Goal: Task Accomplishment & Management: Complete application form

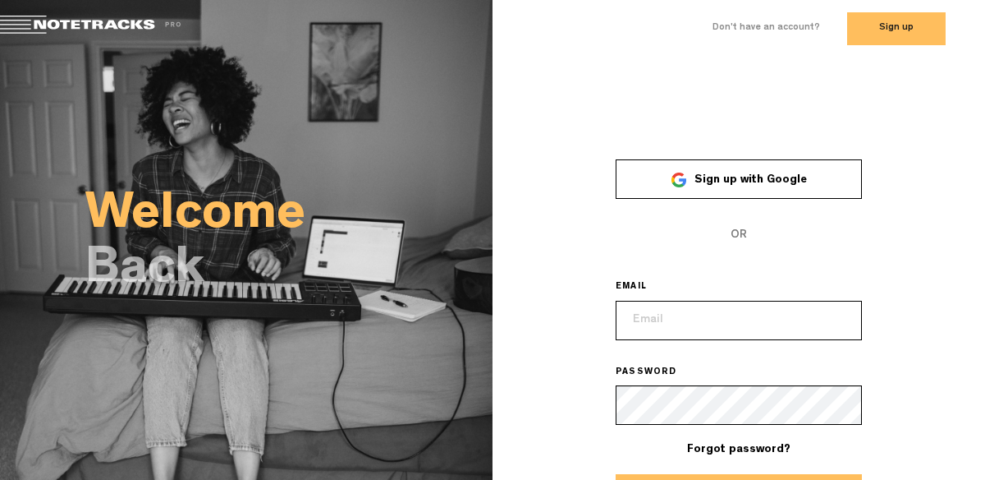
click at [690, 328] on input "email" at bounding box center [739, 320] width 246 height 39
click at [761, 184] on span "Sign up with Google" at bounding box center [751, 179] width 112 height 11
click at [697, 171] on link "Sign up with Google" at bounding box center [739, 178] width 246 height 39
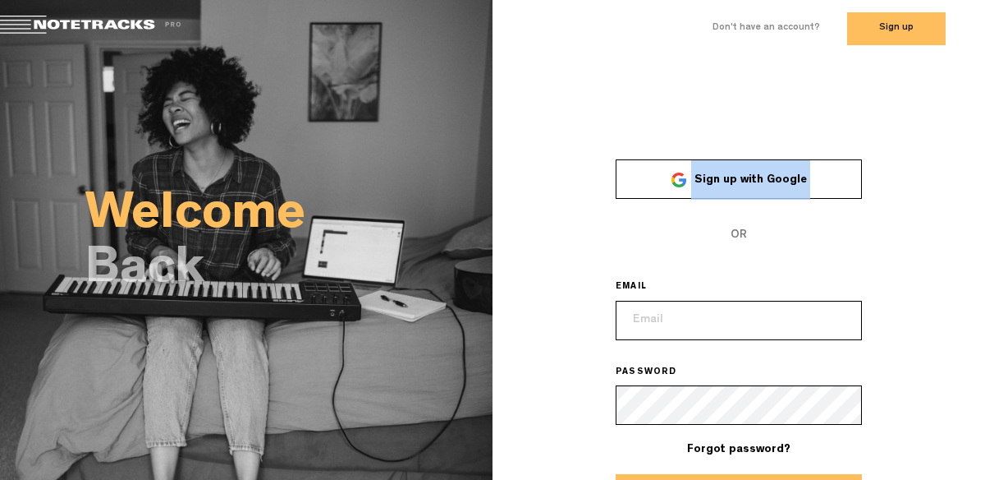
click at [697, 171] on link "Sign up with Google" at bounding box center [739, 178] width 246 height 39
click at [624, 305] on input "email" at bounding box center [739, 320] width 246 height 39
click at [563, 140] on div "×" at bounding box center [739, 147] width 493 height 23
click at [938, 21] on button "Sign up" at bounding box center [896, 28] width 99 height 33
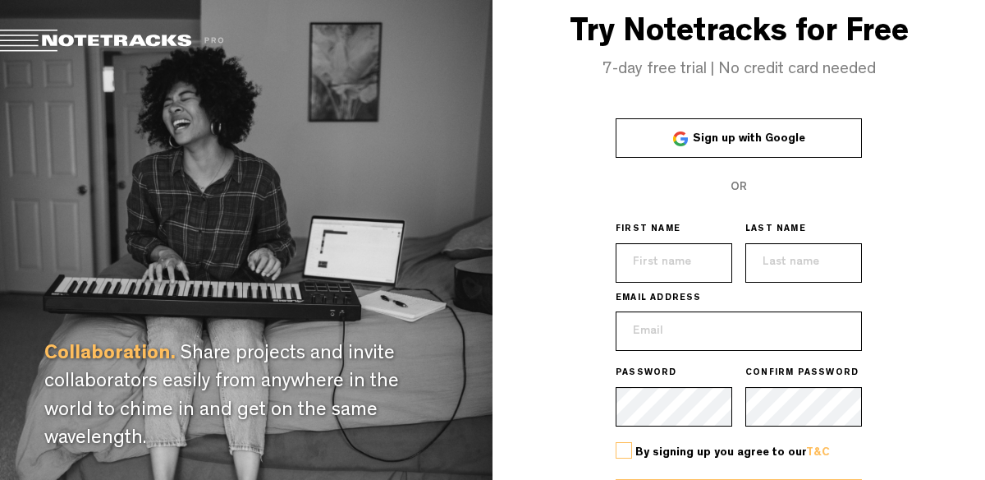
click at [766, 133] on span "Sign up with Google" at bounding box center [749, 138] width 112 height 11
